Goal: Navigation & Orientation: Understand site structure

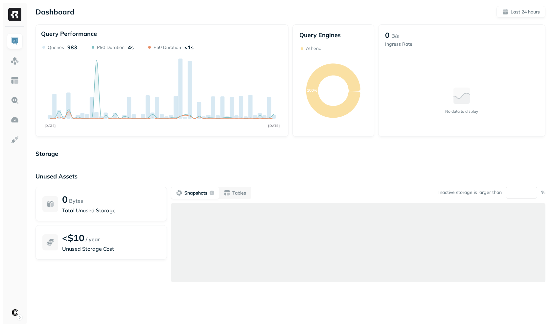
click at [323, 177] on p "Unused Assets" at bounding box center [289, 176] width 509 height 8
click at [153, 138] on div "Dashboard Last 24 hours Query Performance OCT 11 OCT 12 Queries 983 P90 Duratio…" at bounding box center [290, 158] width 523 height 316
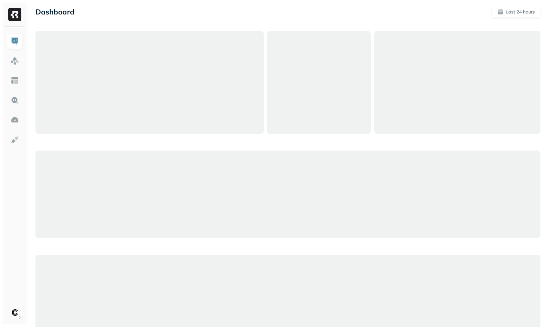
click at [61, 13] on p "Dashboard" at bounding box center [54, 11] width 39 height 9
click at [208, 100] on div at bounding box center [149, 82] width 228 height 103
click at [163, 78] on div at bounding box center [149, 82] width 228 height 103
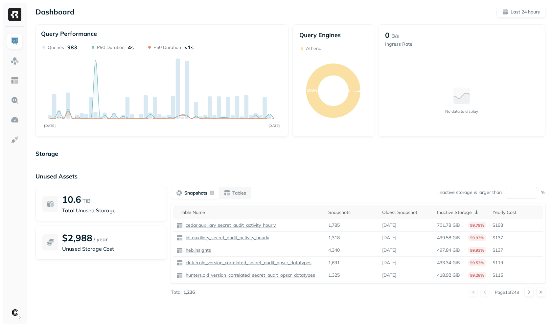
click at [253, 130] on icon "OCT [DATE]" at bounding box center [162, 87] width 242 height 87
click at [119, 143] on div "Storage Unused Assets 10.6 TiB Total Unused Storage $2,988 / year Unused Storag…" at bounding box center [289, 226] width 509 height 167
click at [220, 150] on p "Storage" at bounding box center [289, 154] width 509 height 8
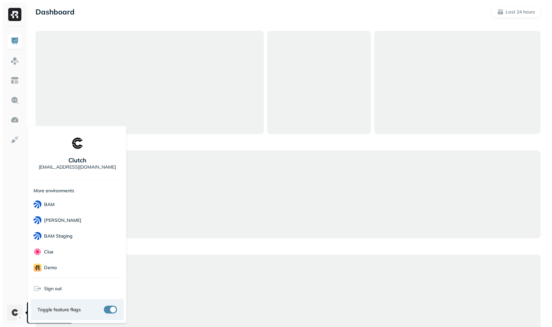
click at [16, 314] on html "Dashboard Last 24 hours 12 Account Settings Clutch Account Settings Clutch Clut…" at bounding box center [276, 181] width 552 height 363
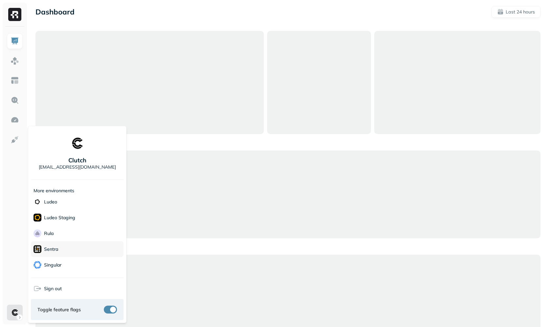
scroll to position [138, 0]
click at [63, 257] on div "Sonos" at bounding box center [77, 256] width 93 height 16
